Goal: Task Accomplishment & Management: Manage account settings

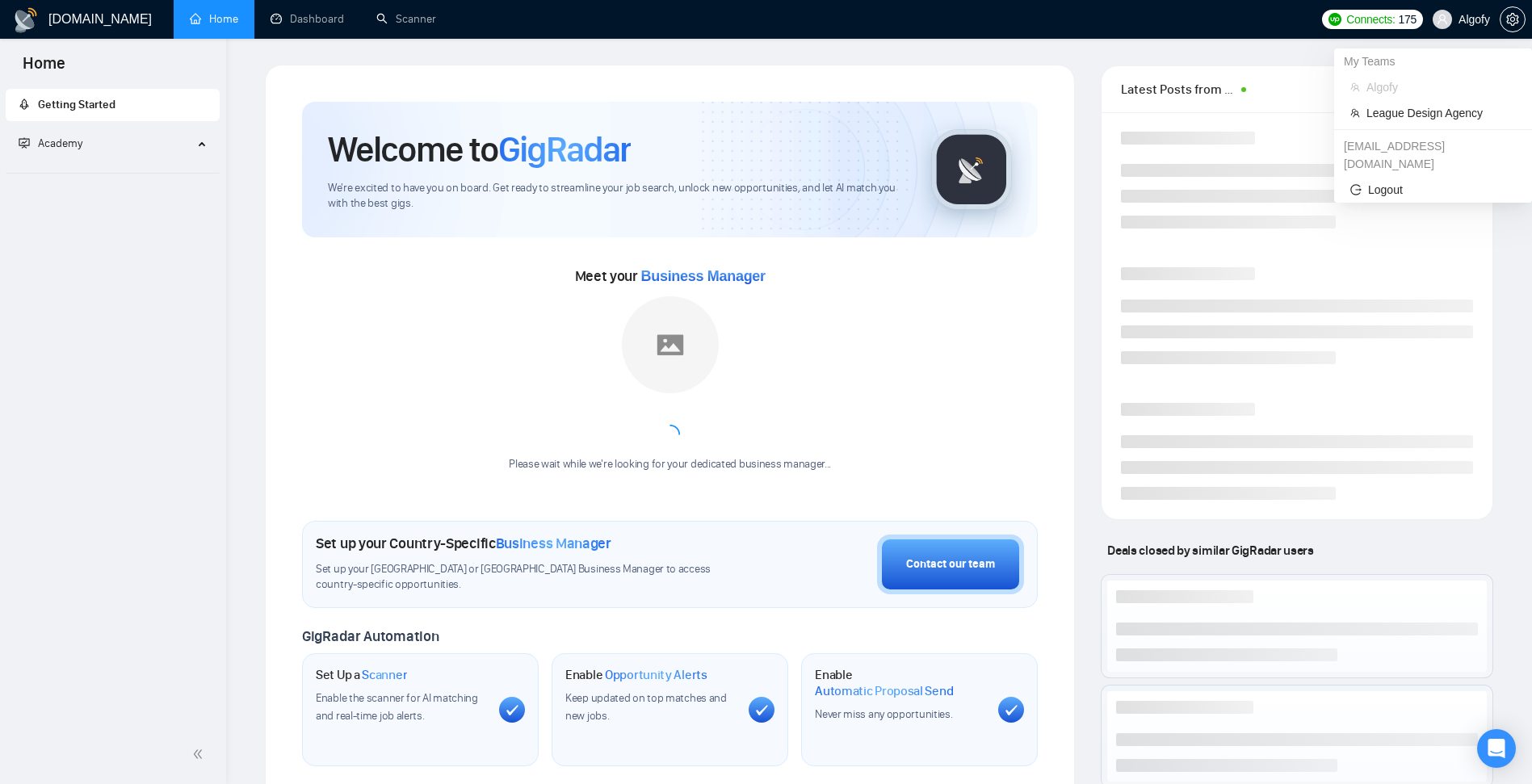
click at [1459, 19] on span "Algofy" at bounding box center [1474, 19] width 32 height 0
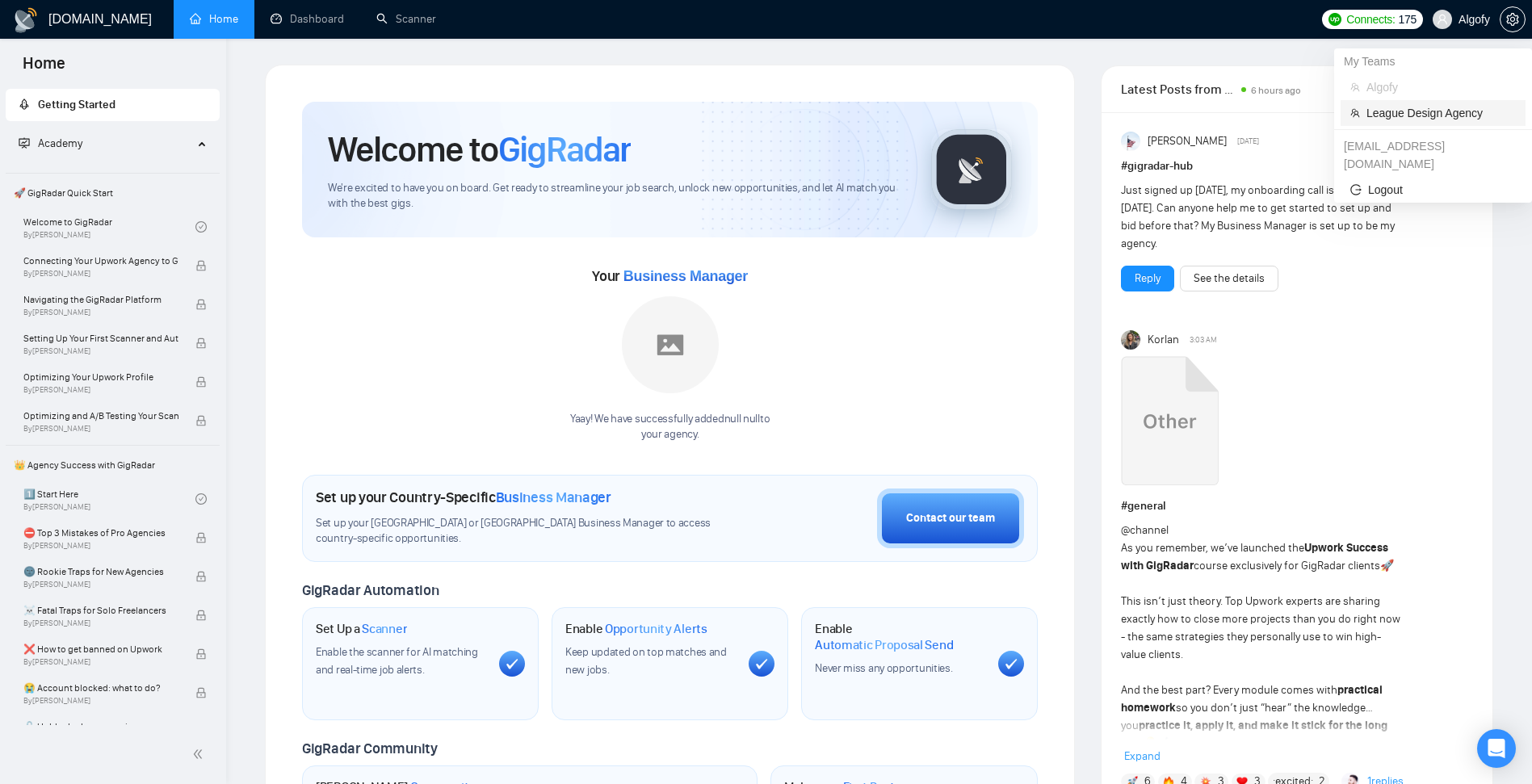
click at [1431, 116] on span "League Design Agency" at bounding box center [1441, 112] width 150 height 17
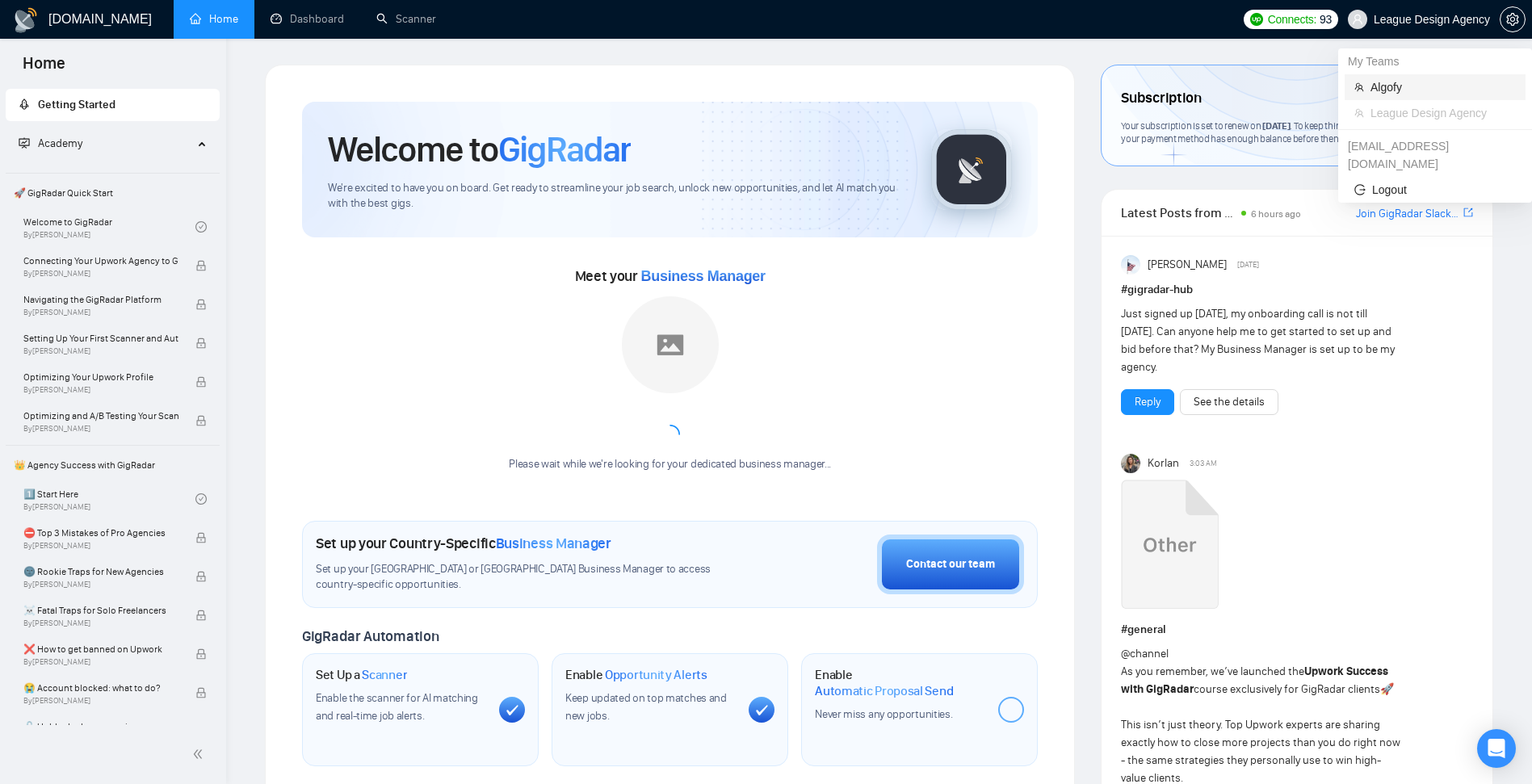
click at [1385, 88] on span "Algofy" at bounding box center [1443, 86] width 146 height 17
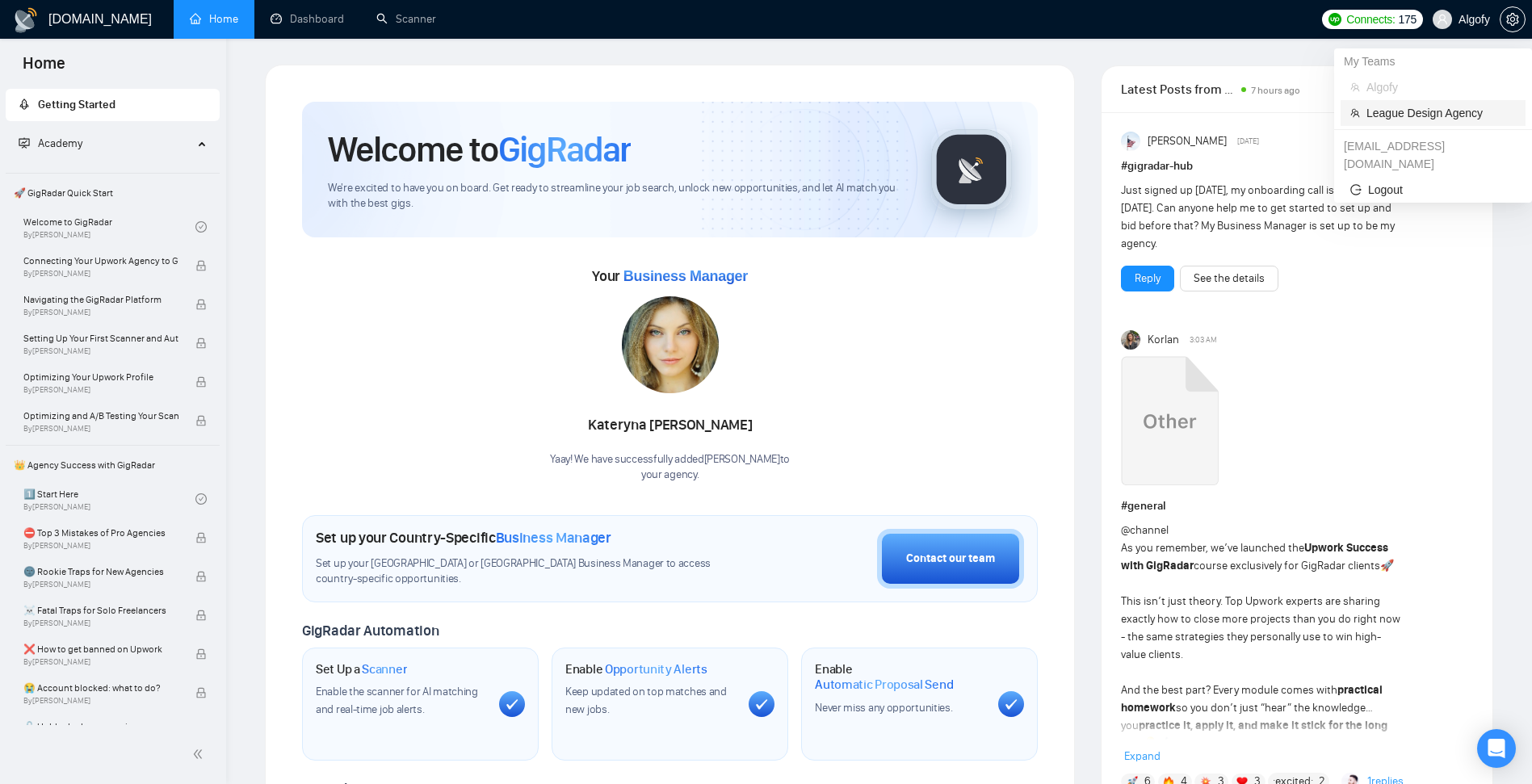
click at [1445, 119] on span "League Design Agency" at bounding box center [1441, 112] width 150 height 17
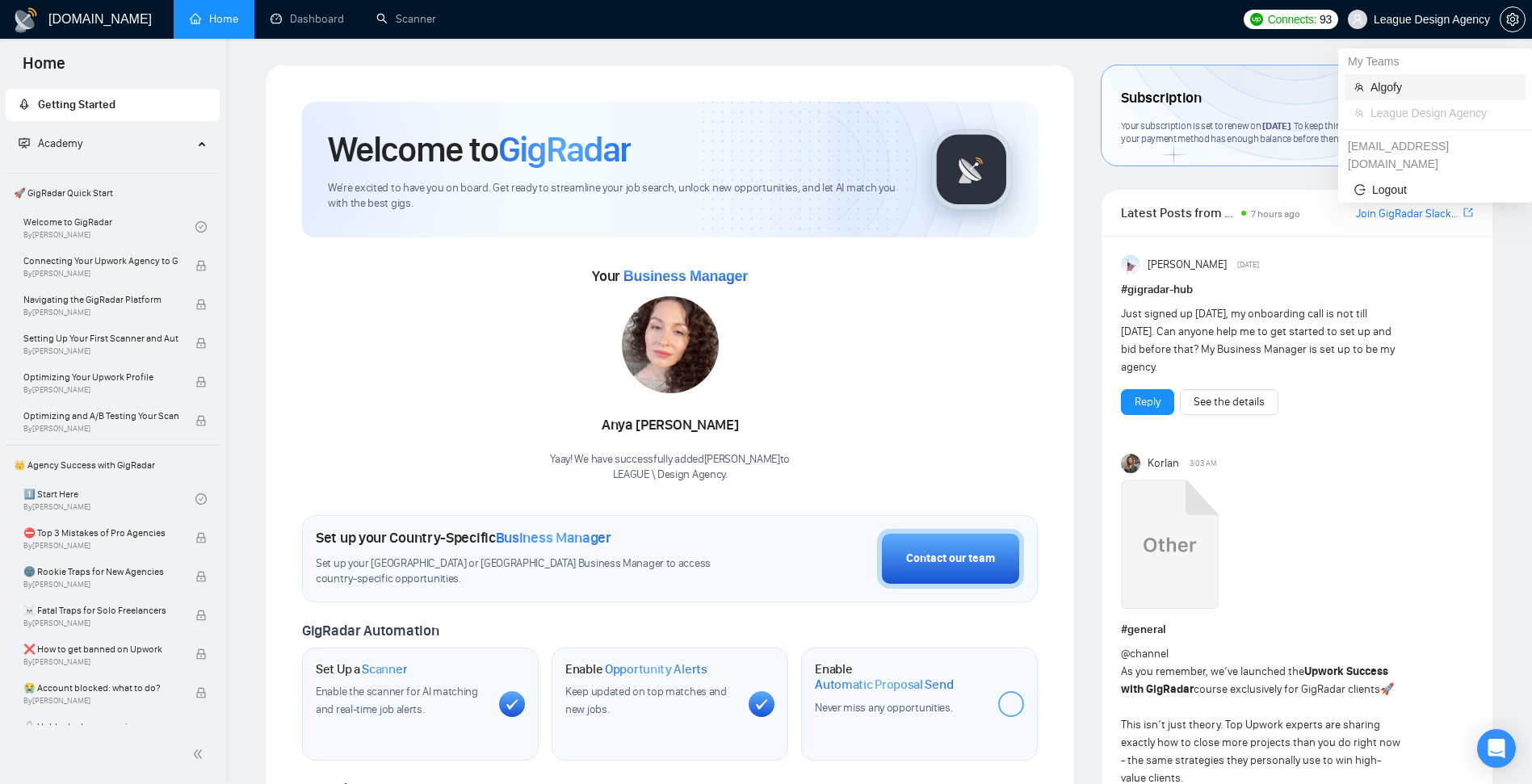
click at [1366, 92] on li "Algofy" at bounding box center [1434, 86] width 180 height 26
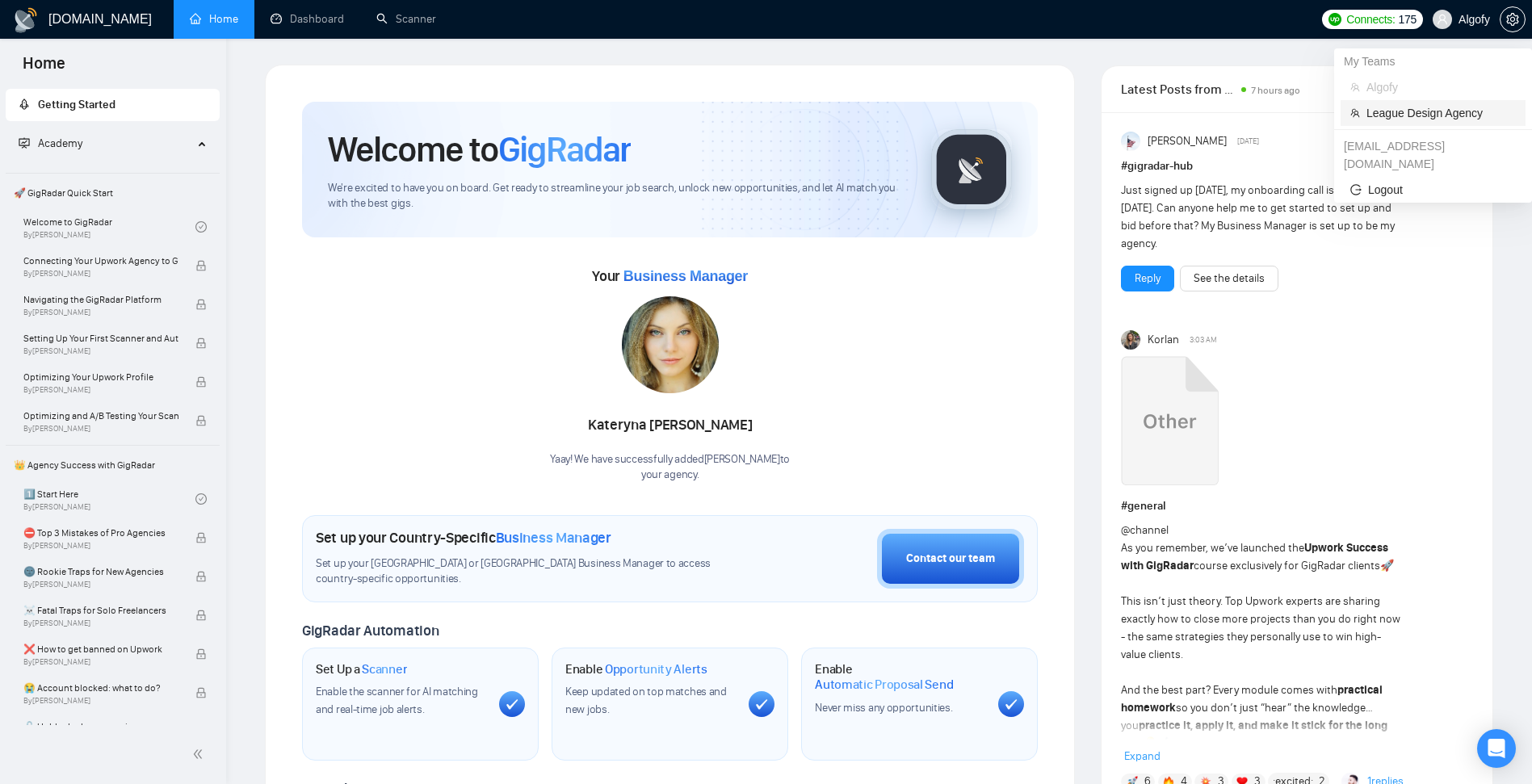
click at [1422, 114] on span "League Design Agency" at bounding box center [1441, 112] width 150 height 17
